Goal: Task Accomplishment & Management: Use online tool/utility

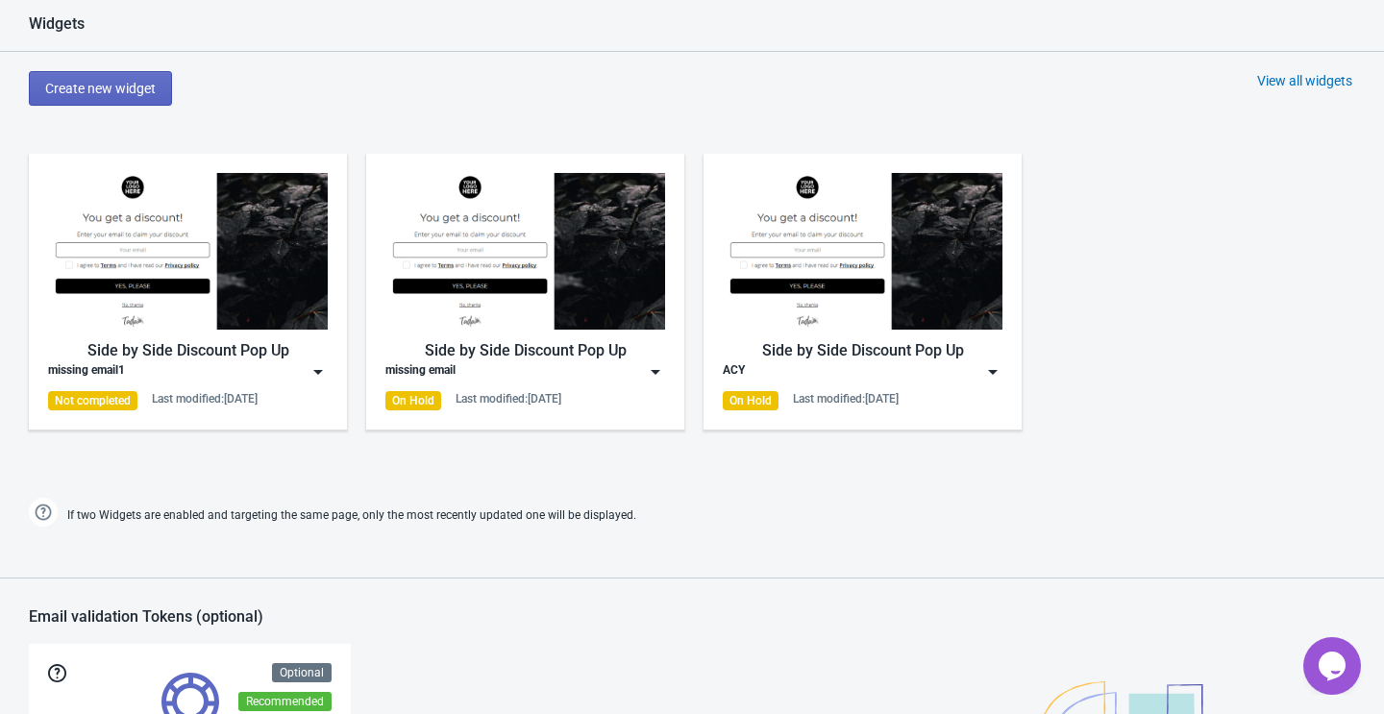
scroll to position [907, 0]
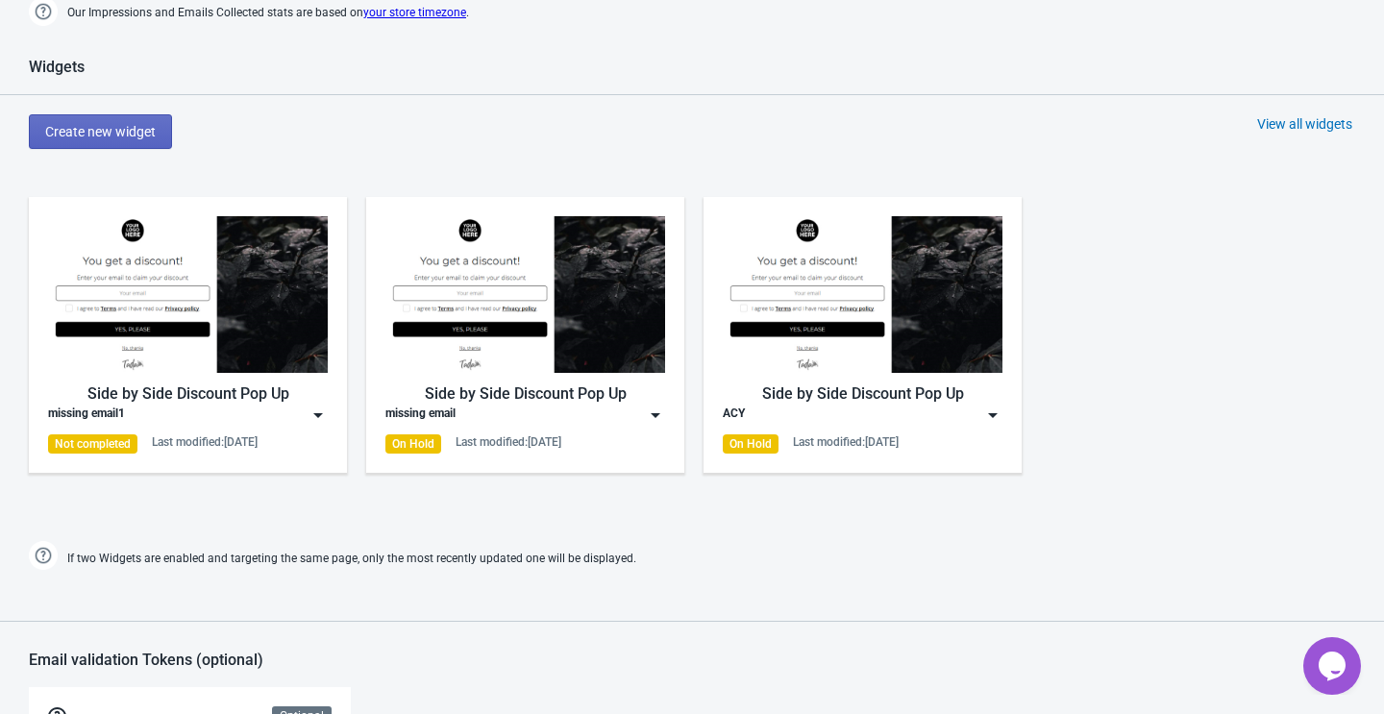
click at [1304, 120] on div "View all widgets" at bounding box center [1304, 123] width 95 height 19
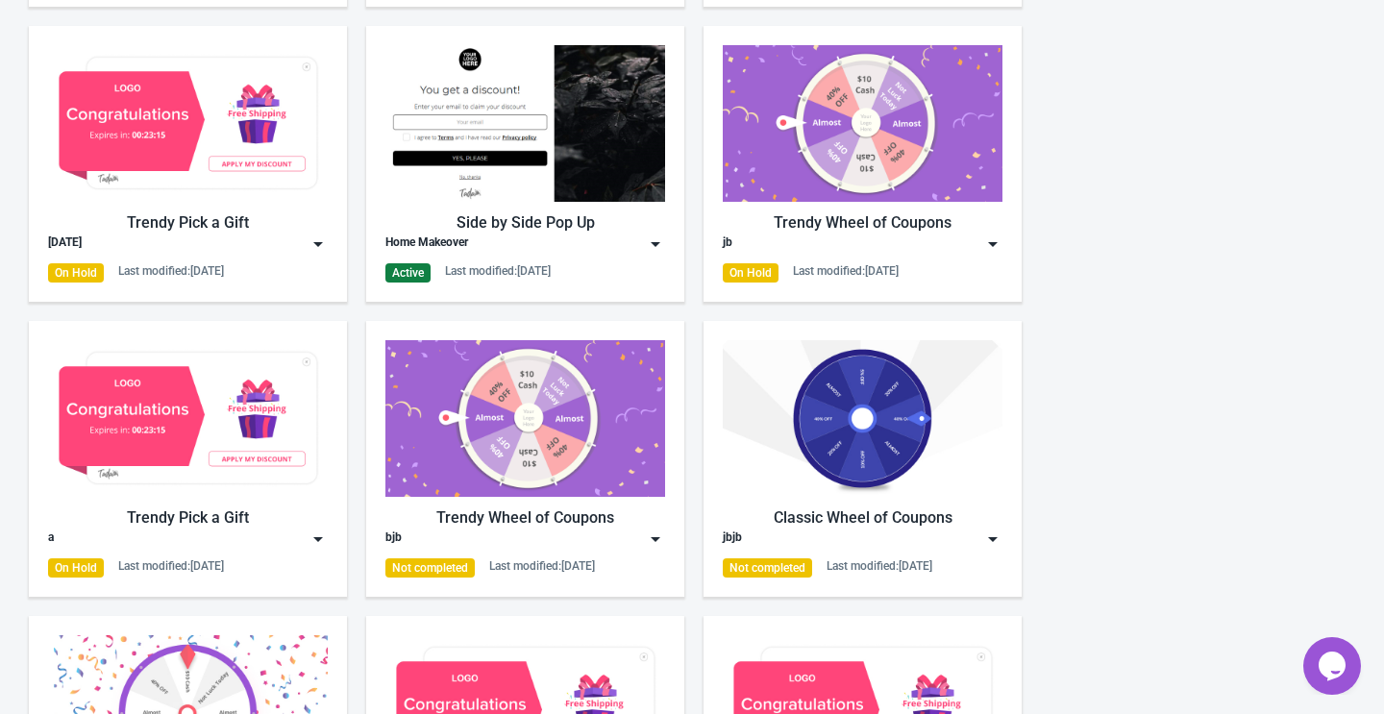
scroll to position [808, 0]
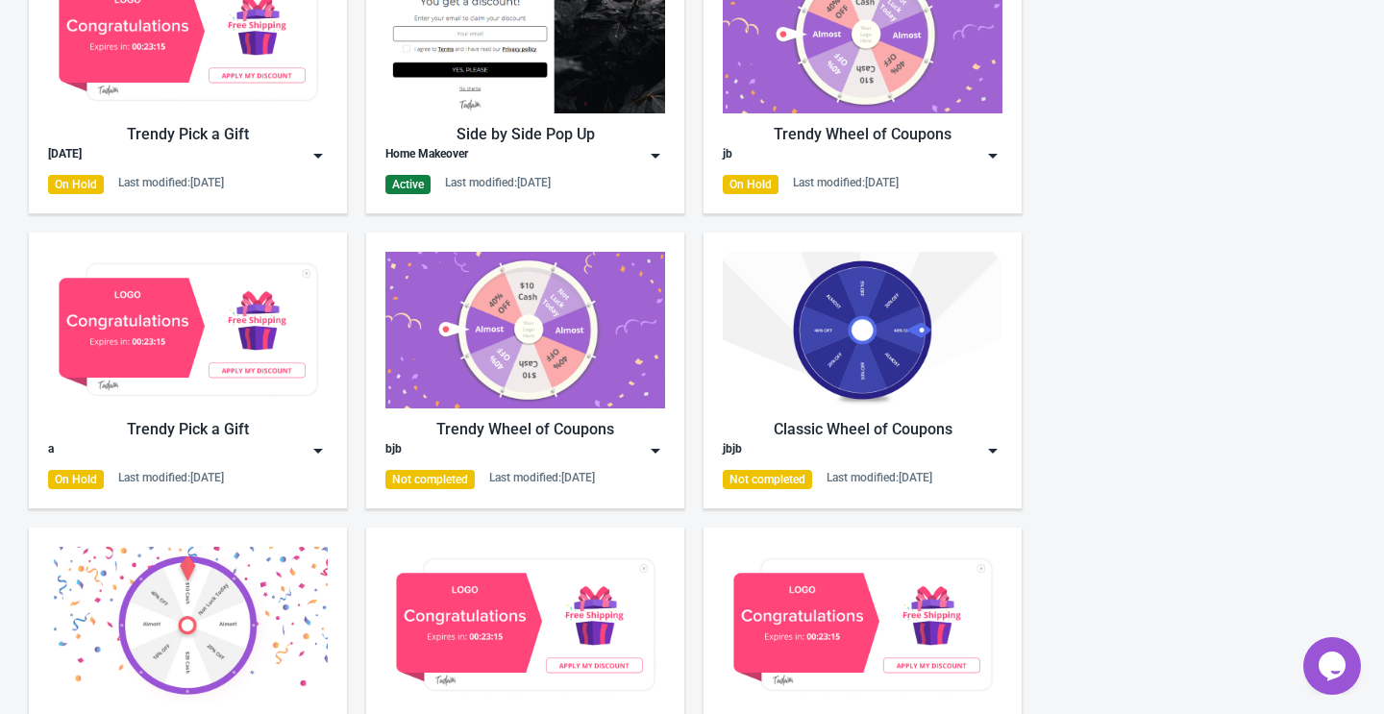
click at [643, 158] on div "Home Makeover" at bounding box center [525, 155] width 280 height 19
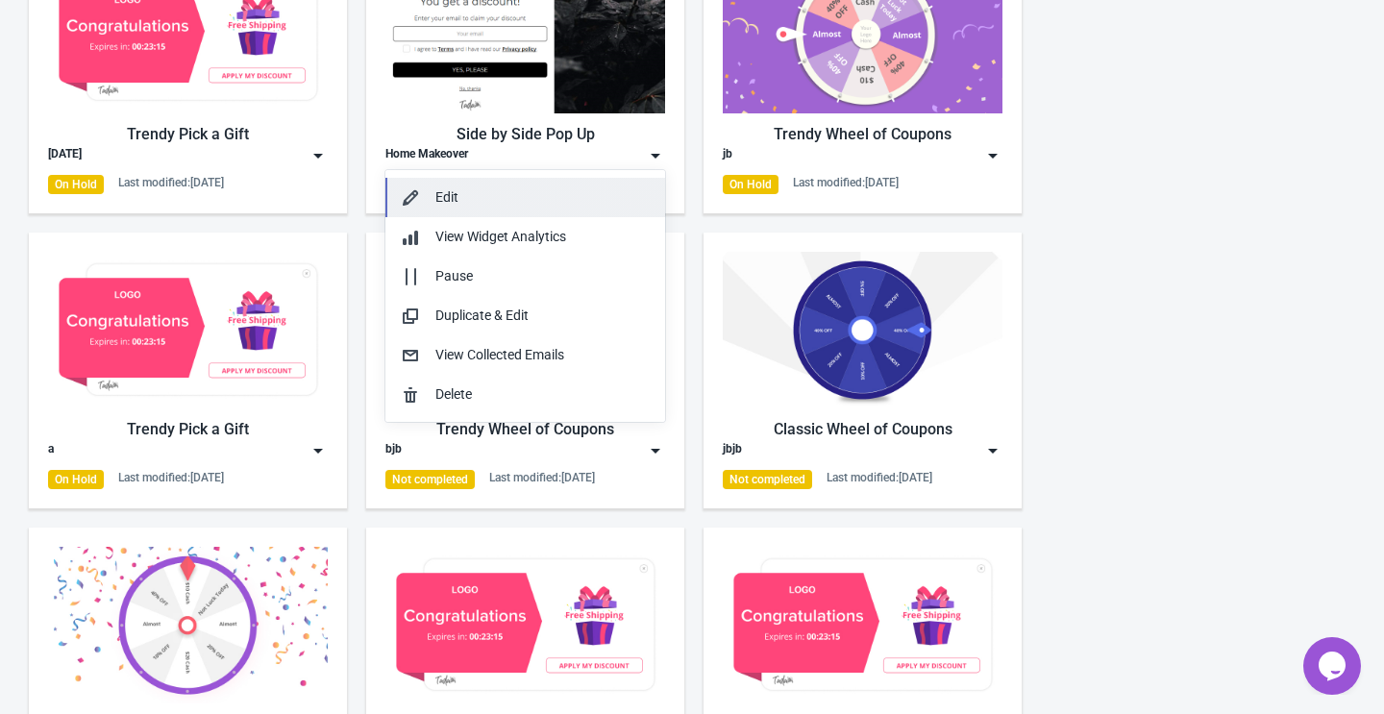
click at [534, 193] on div "Edit" at bounding box center [542, 197] width 214 height 20
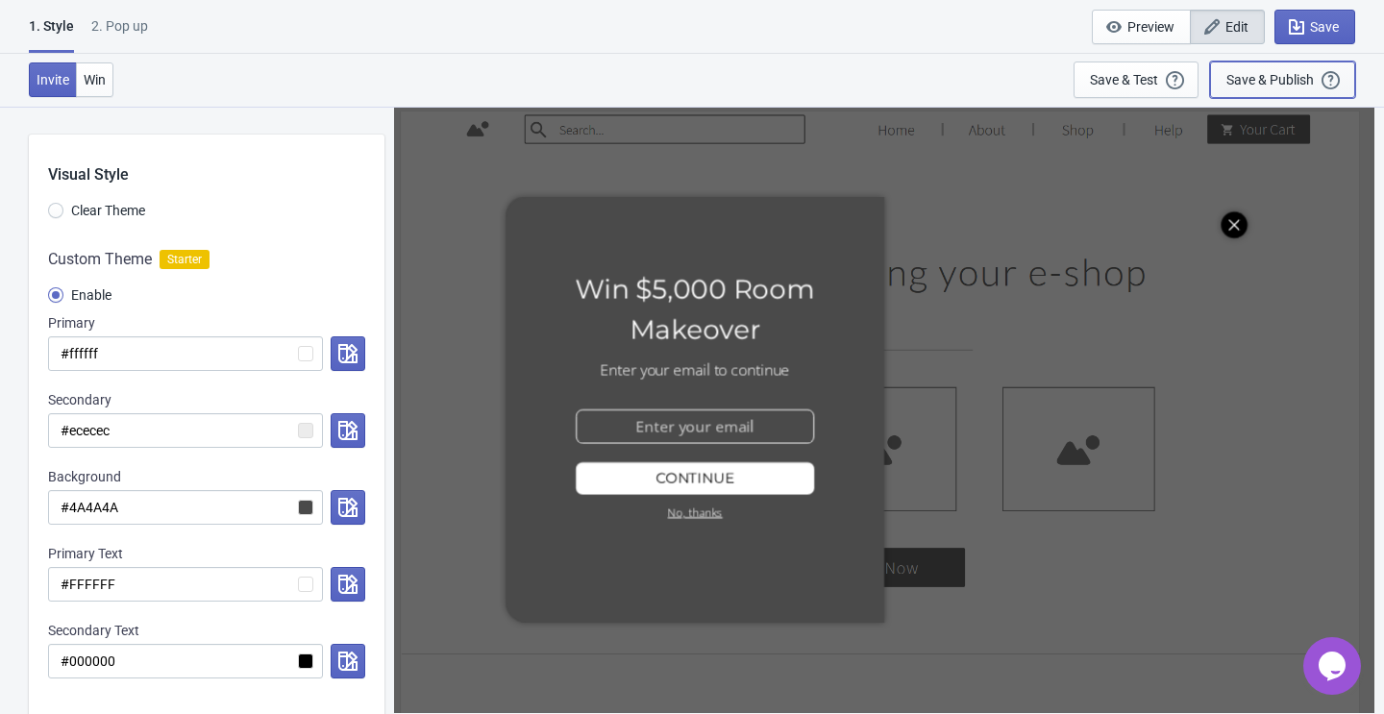
click at [1266, 82] on div "Save & Publish" at bounding box center [1270, 79] width 87 height 15
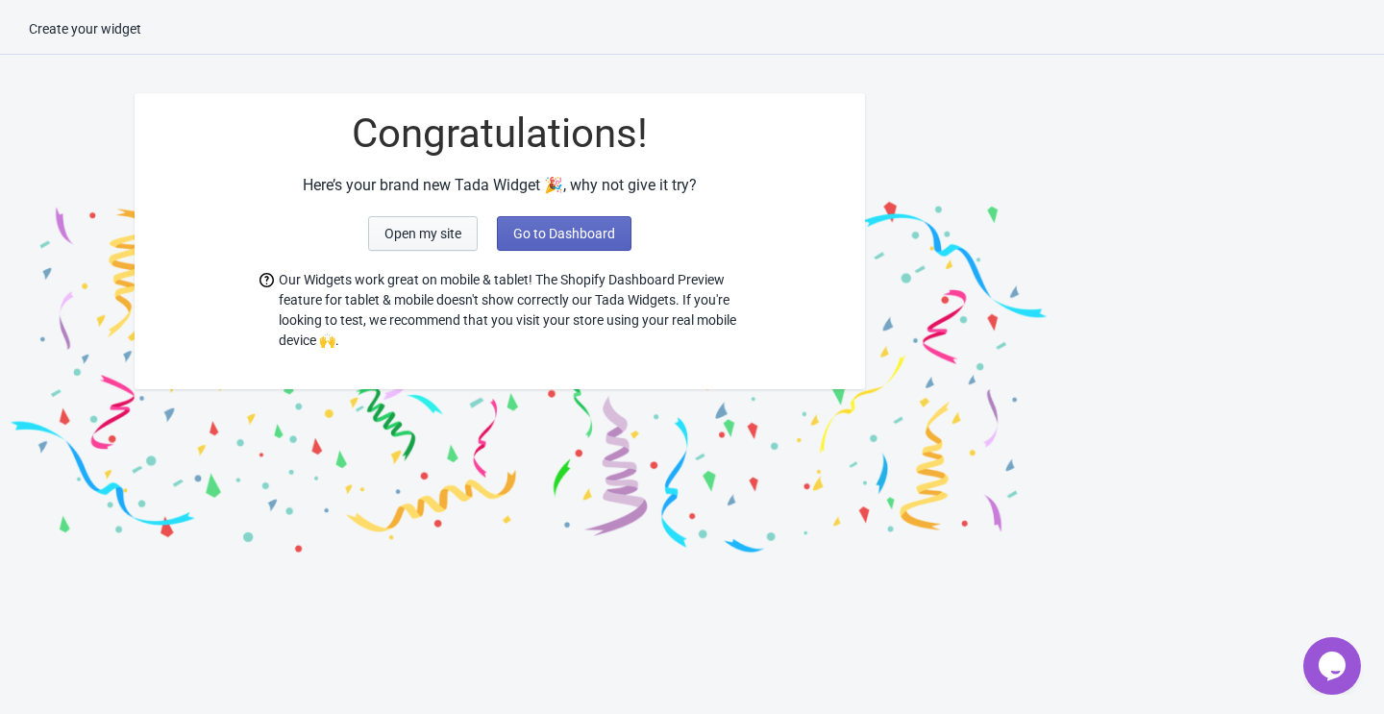
click at [434, 235] on span "Open my site" at bounding box center [422, 233] width 77 height 15
click at [550, 231] on span "Go to Dashboard" at bounding box center [564, 233] width 102 height 15
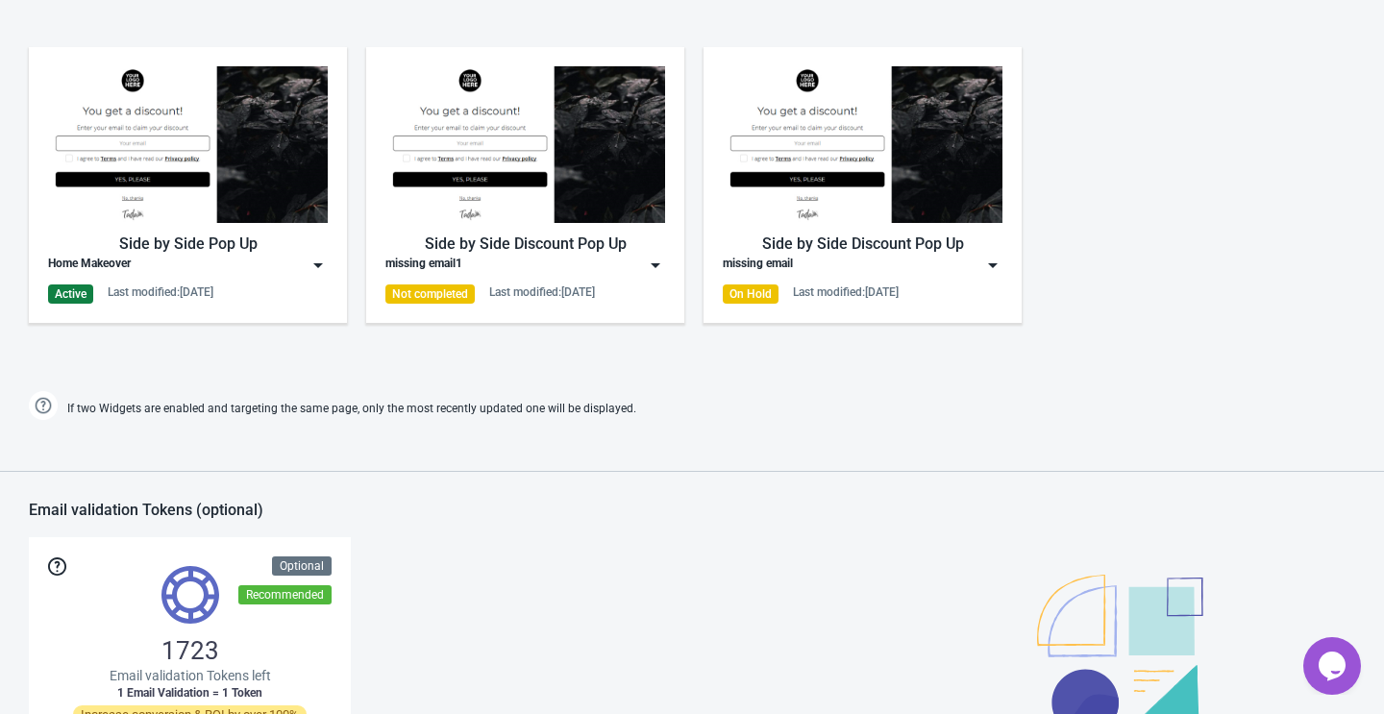
scroll to position [1055, 0]
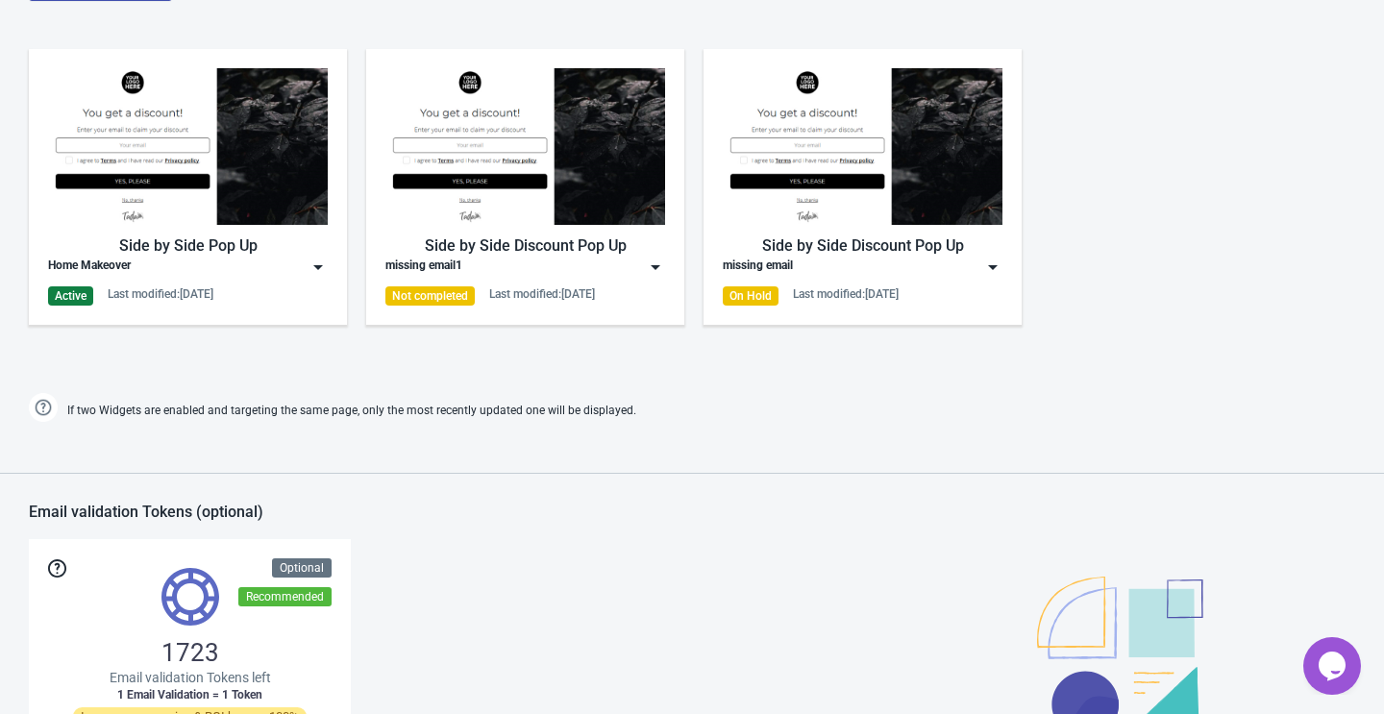
click at [301, 262] on div "Home Makeover" at bounding box center [188, 267] width 280 height 19
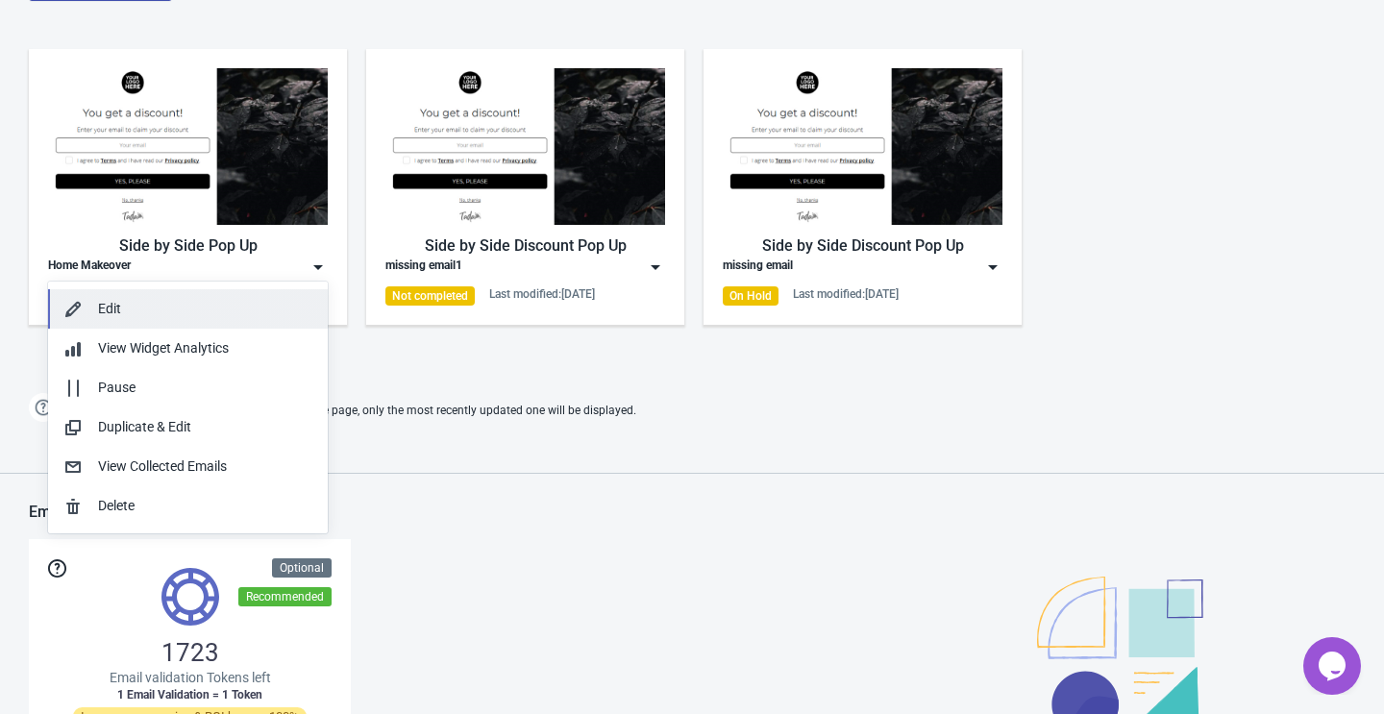
click at [226, 324] on button "Edit" at bounding box center [188, 308] width 280 height 39
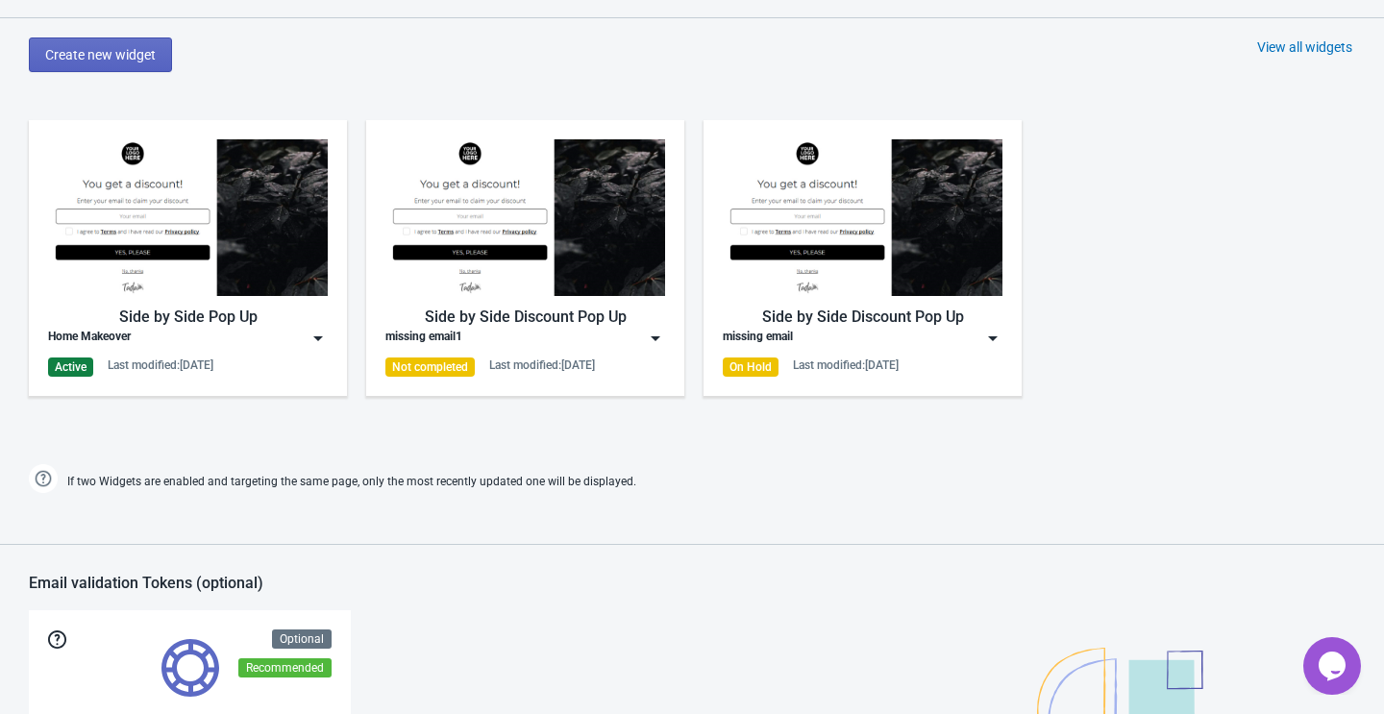
scroll to position [1446, 0]
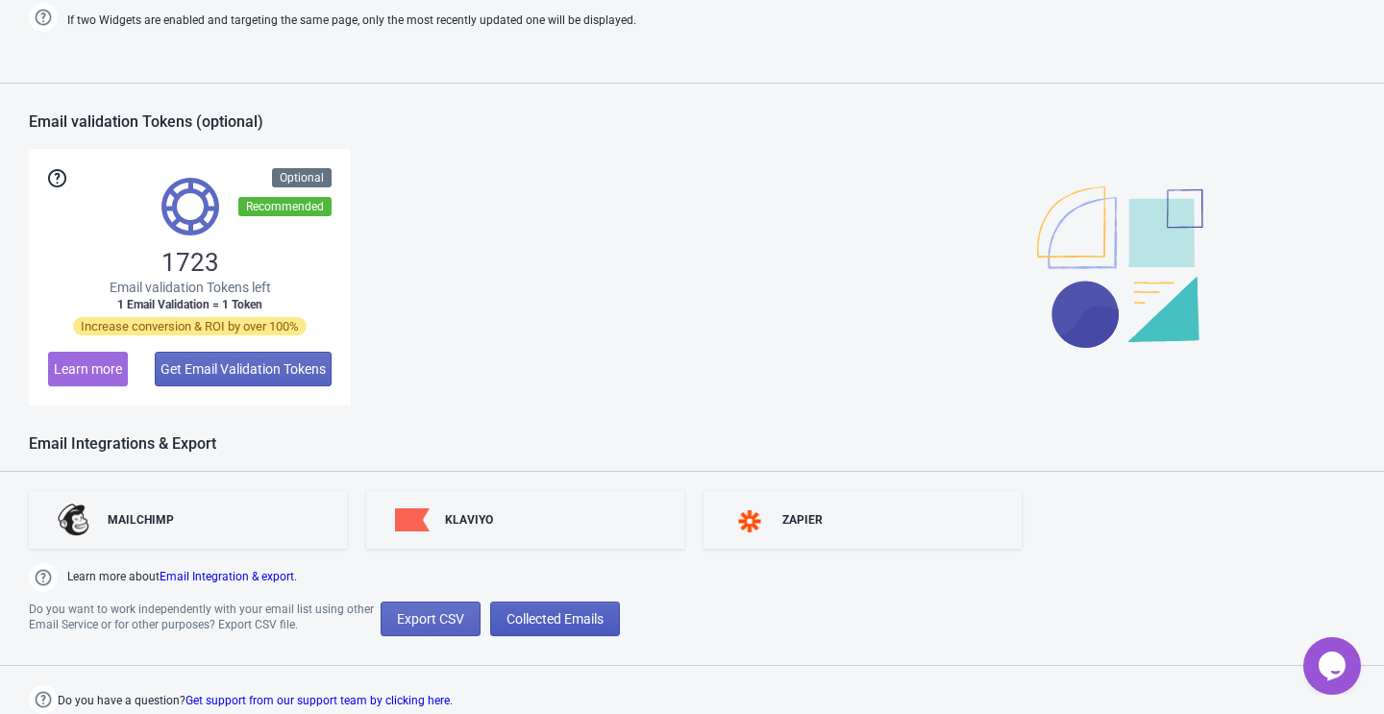
click at [552, 622] on span "Collected Emails" at bounding box center [555, 618] width 97 height 15
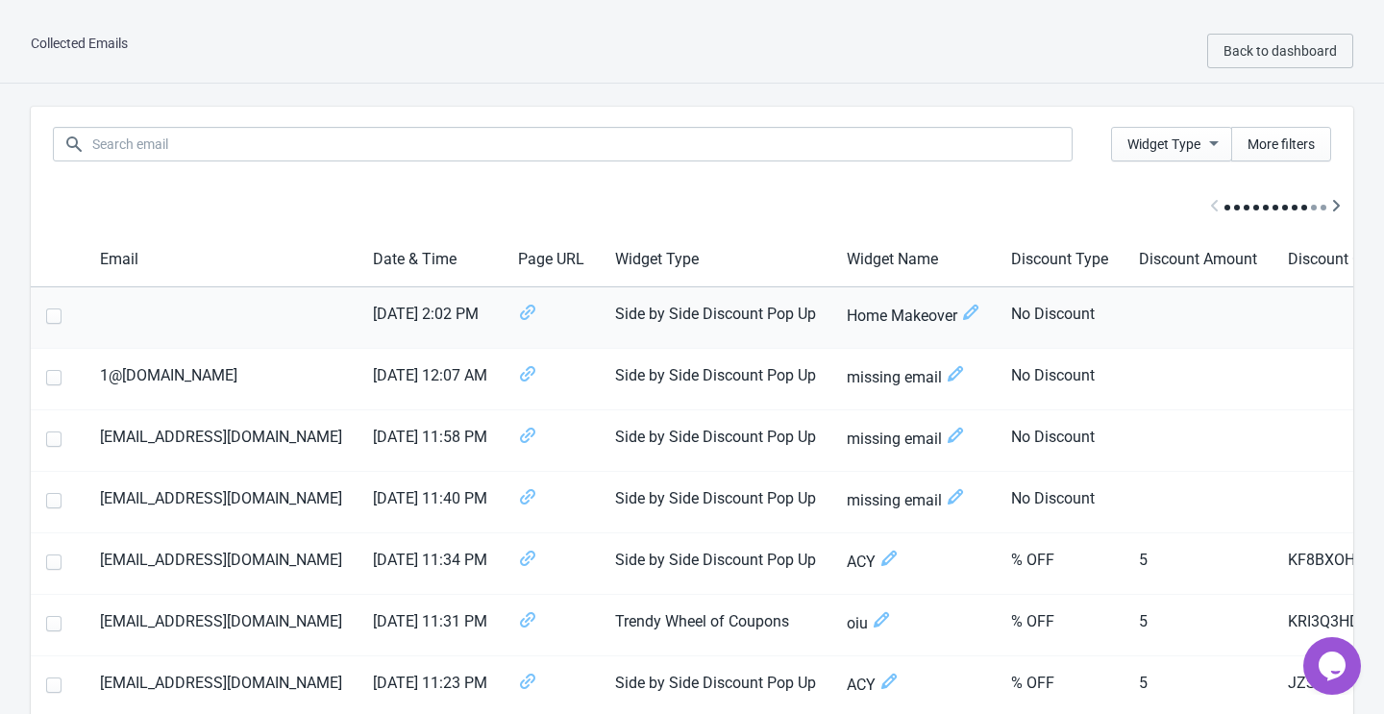
click at [170, 314] on td at bounding box center [221, 318] width 273 height 62
click at [131, 316] on td at bounding box center [221, 318] width 273 height 62
drag, startPoint x: 131, startPoint y: 316, endPoint x: 192, endPoint y: 316, distance: 61.5
click at [192, 316] on td at bounding box center [221, 318] width 273 height 62
